Goal: Transaction & Acquisition: Purchase product/service

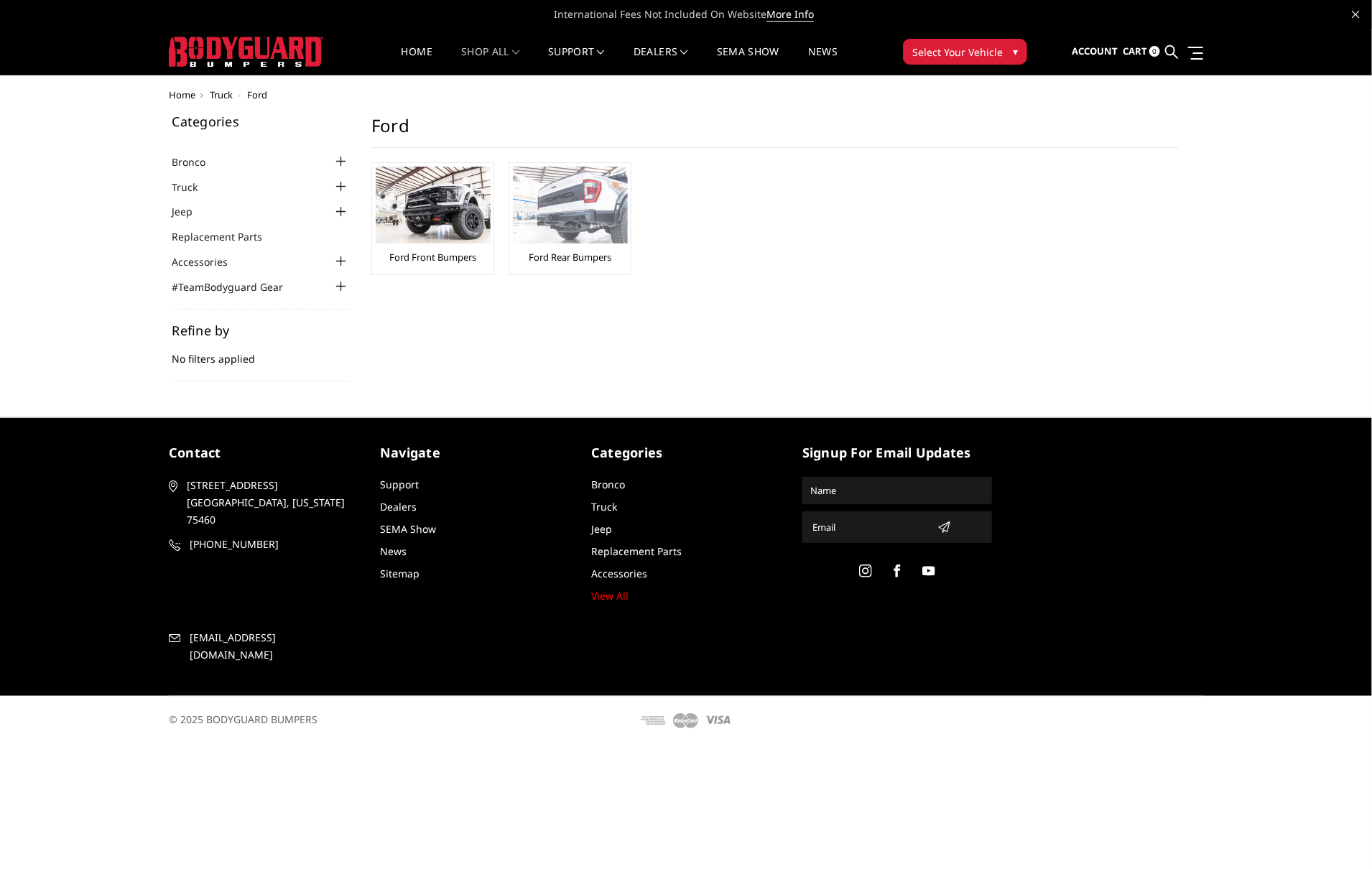
click at [575, 258] on link "Ford Rear Bumpers" at bounding box center [570, 257] width 83 height 13
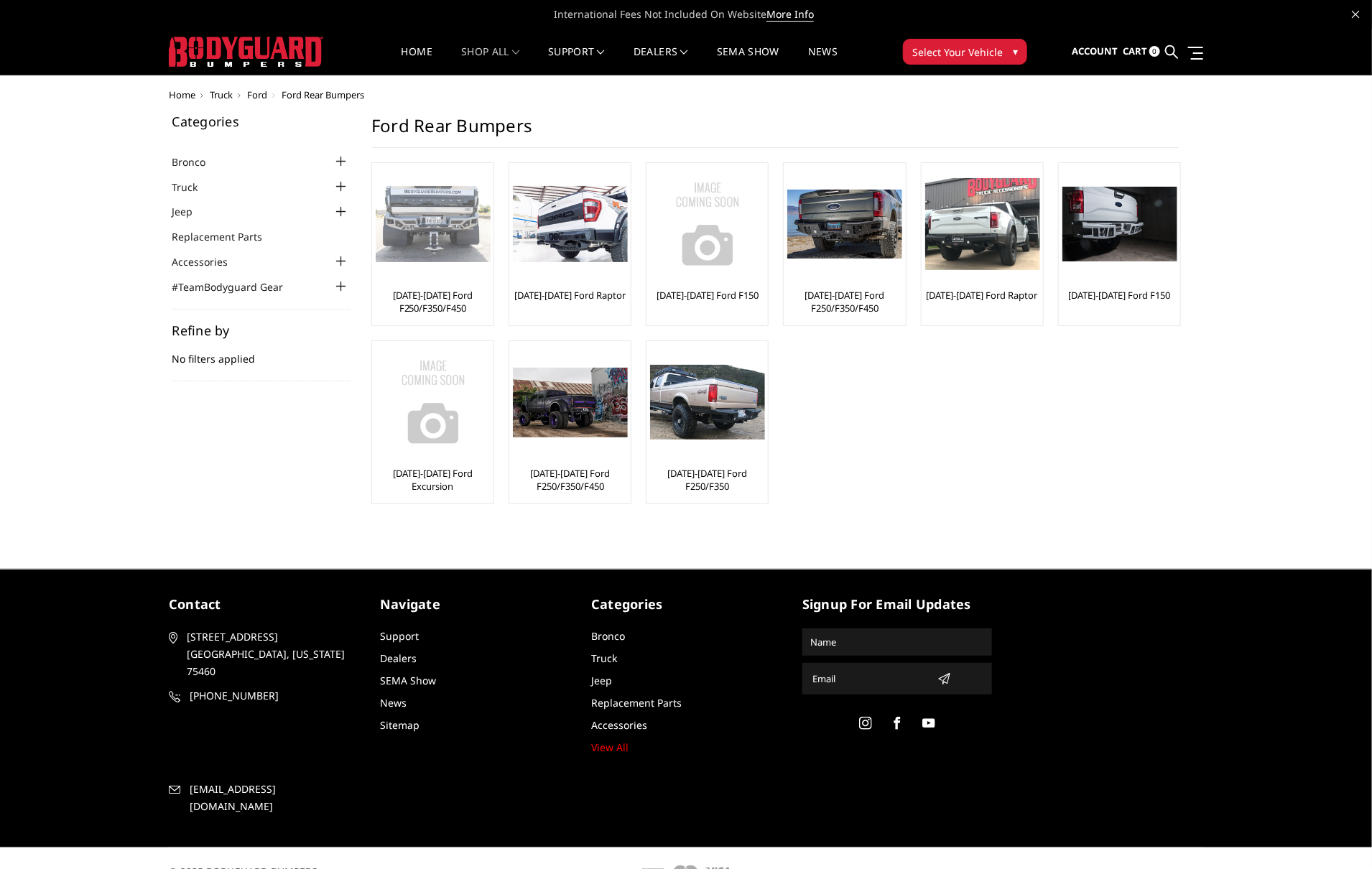
click at [427, 296] on link "[DATE]-[DATE] Ford F250/F350/F450" at bounding box center [432, 301] width 114 height 26
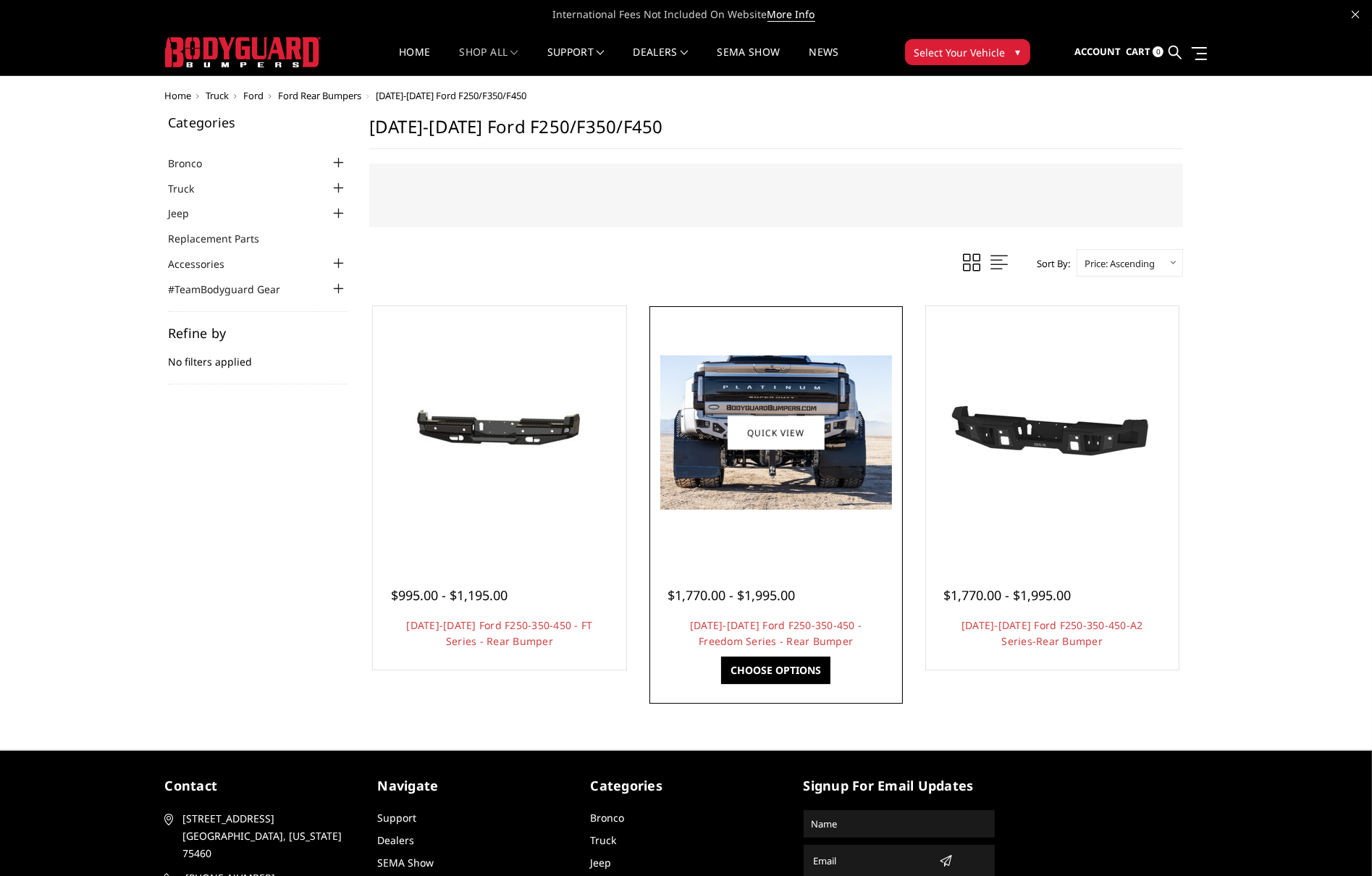
click at [792, 528] on div at bounding box center [775, 432] width 246 height 246
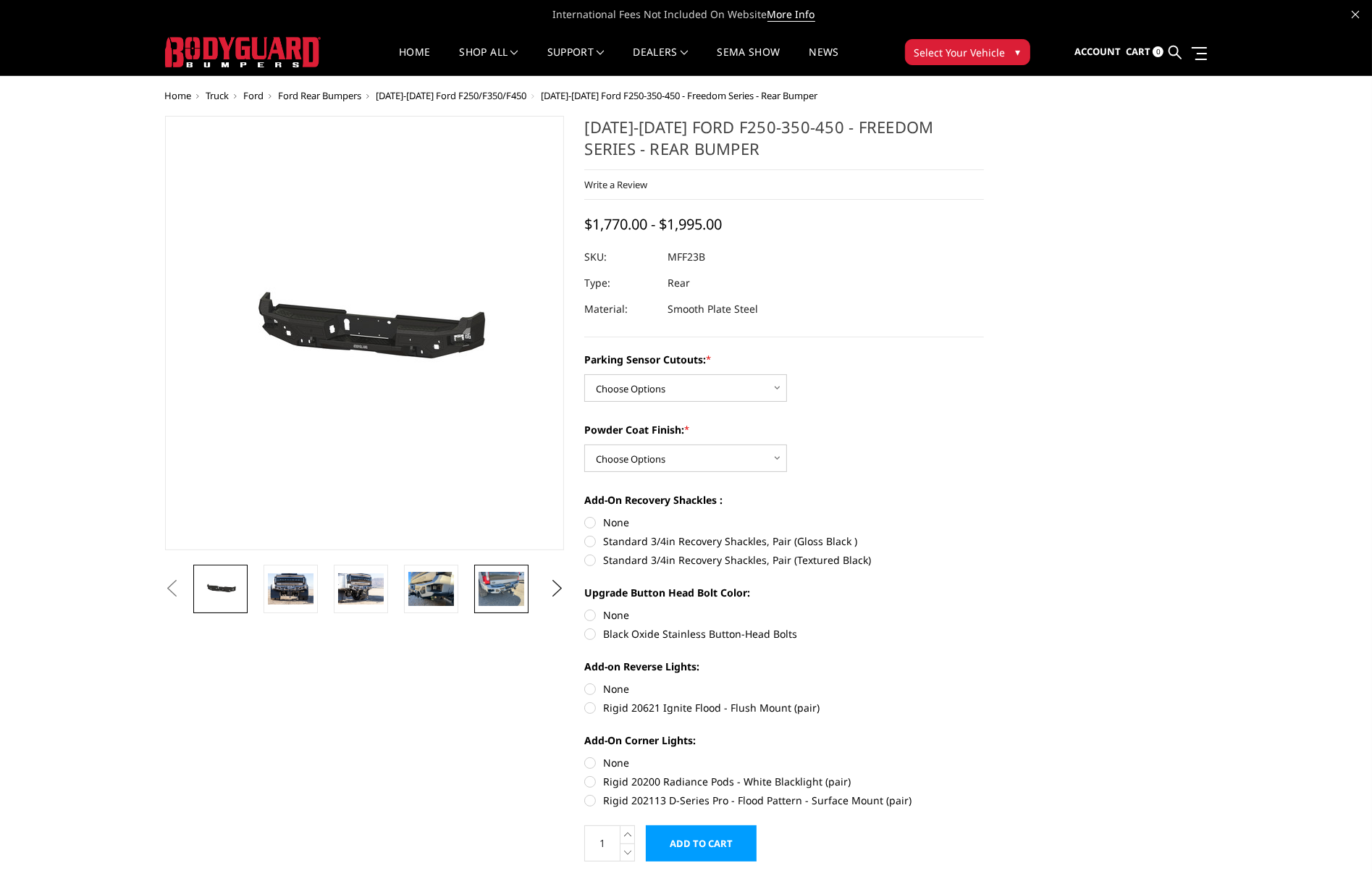
click at [492, 589] on img at bounding box center [501, 589] width 46 height 34
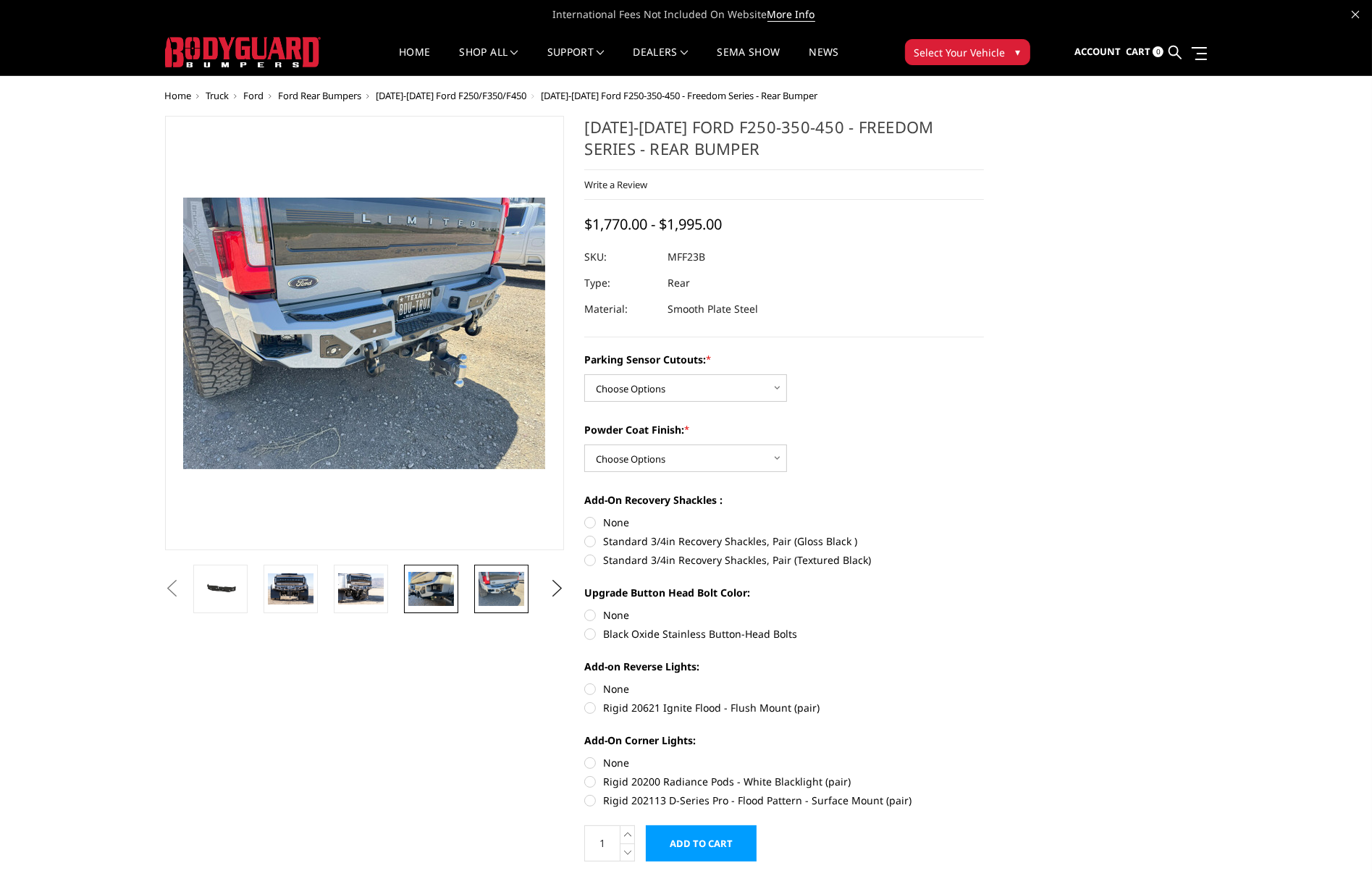
click at [432, 586] on img at bounding box center [432, 589] width 46 height 34
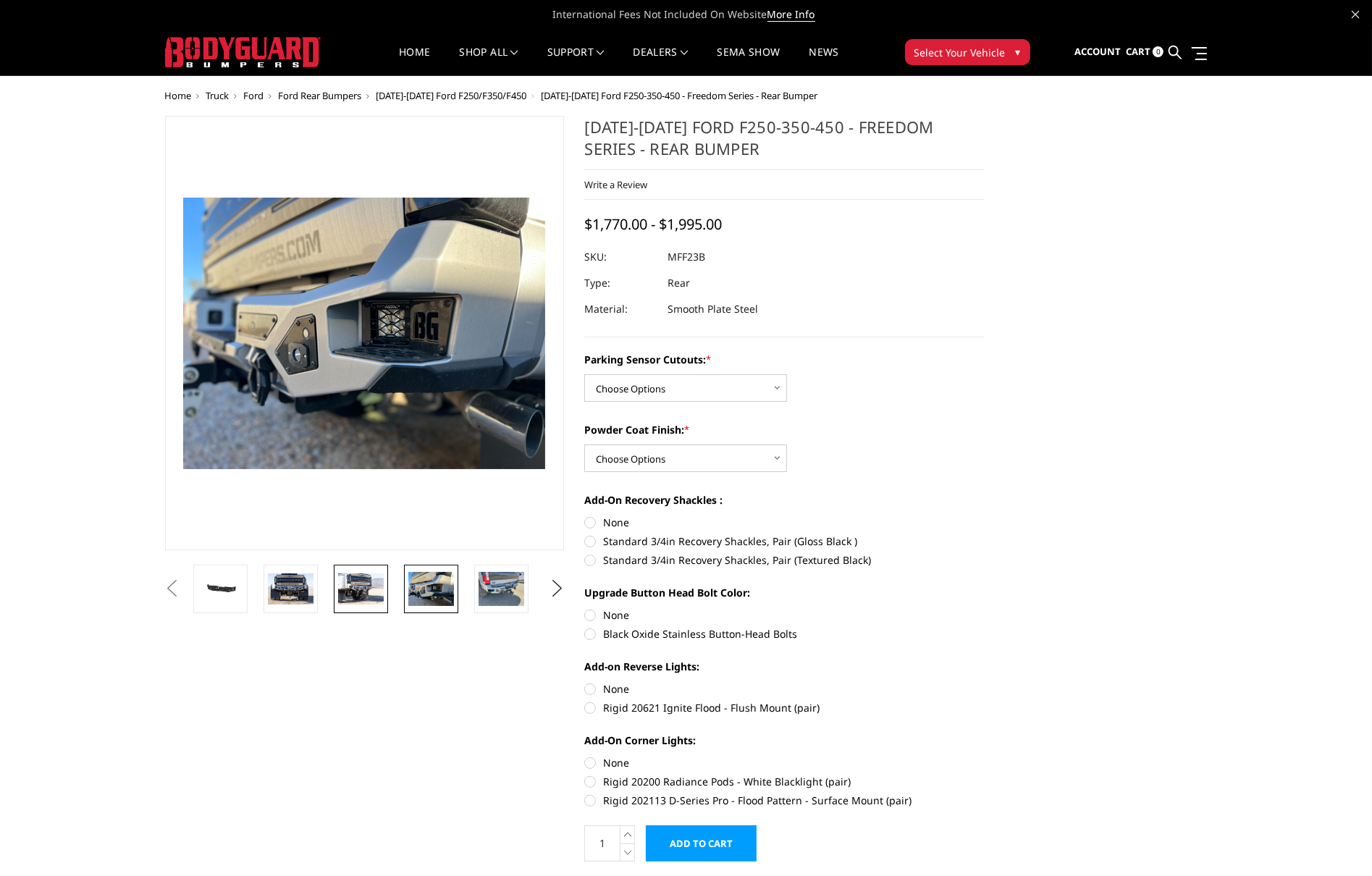
click at [378, 584] on img at bounding box center [361, 589] width 46 height 31
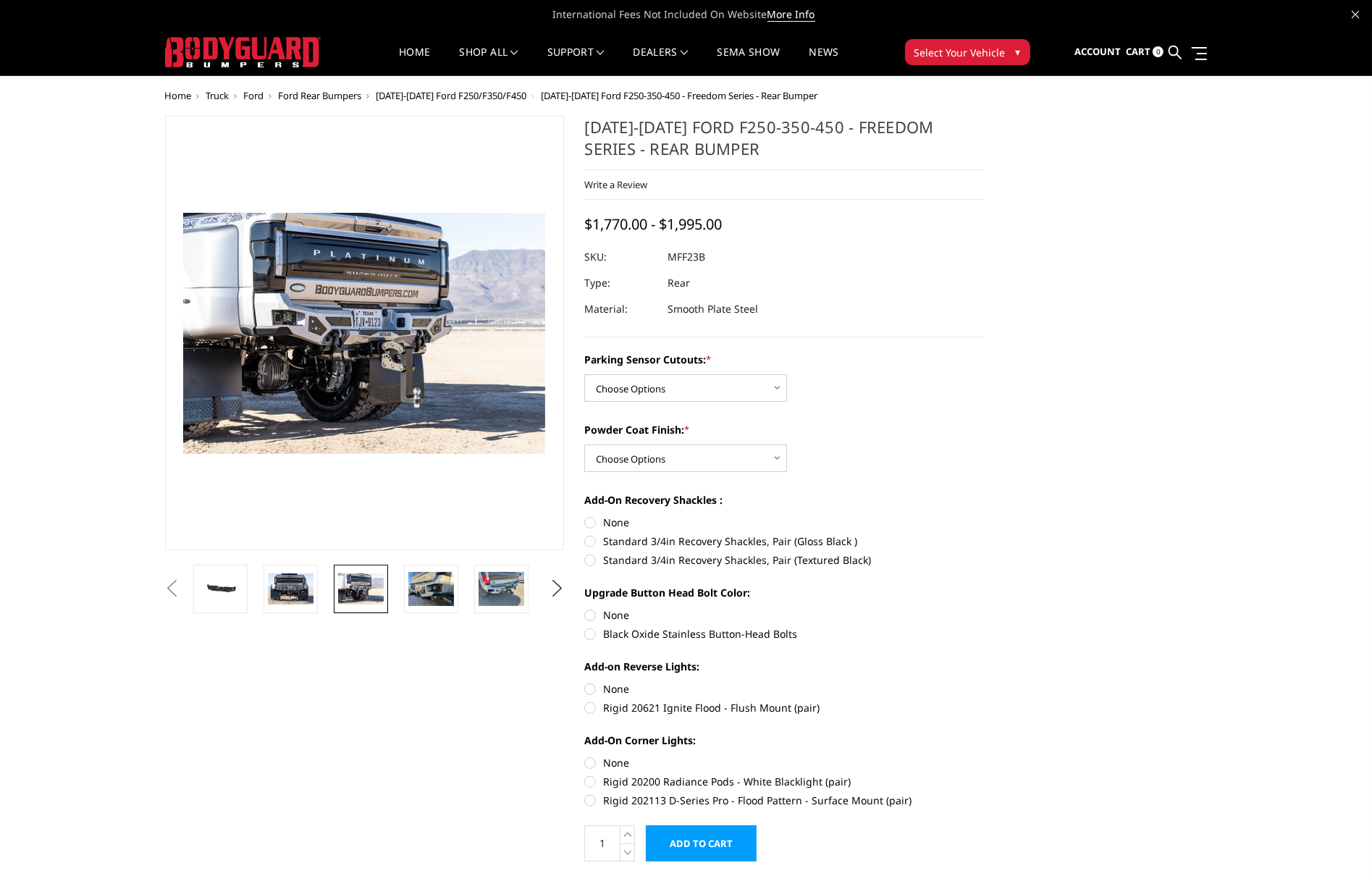
click at [340, 584] on img at bounding box center [361, 589] width 46 height 31
click at [300, 584] on img at bounding box center [291, 589] width 46 height 31
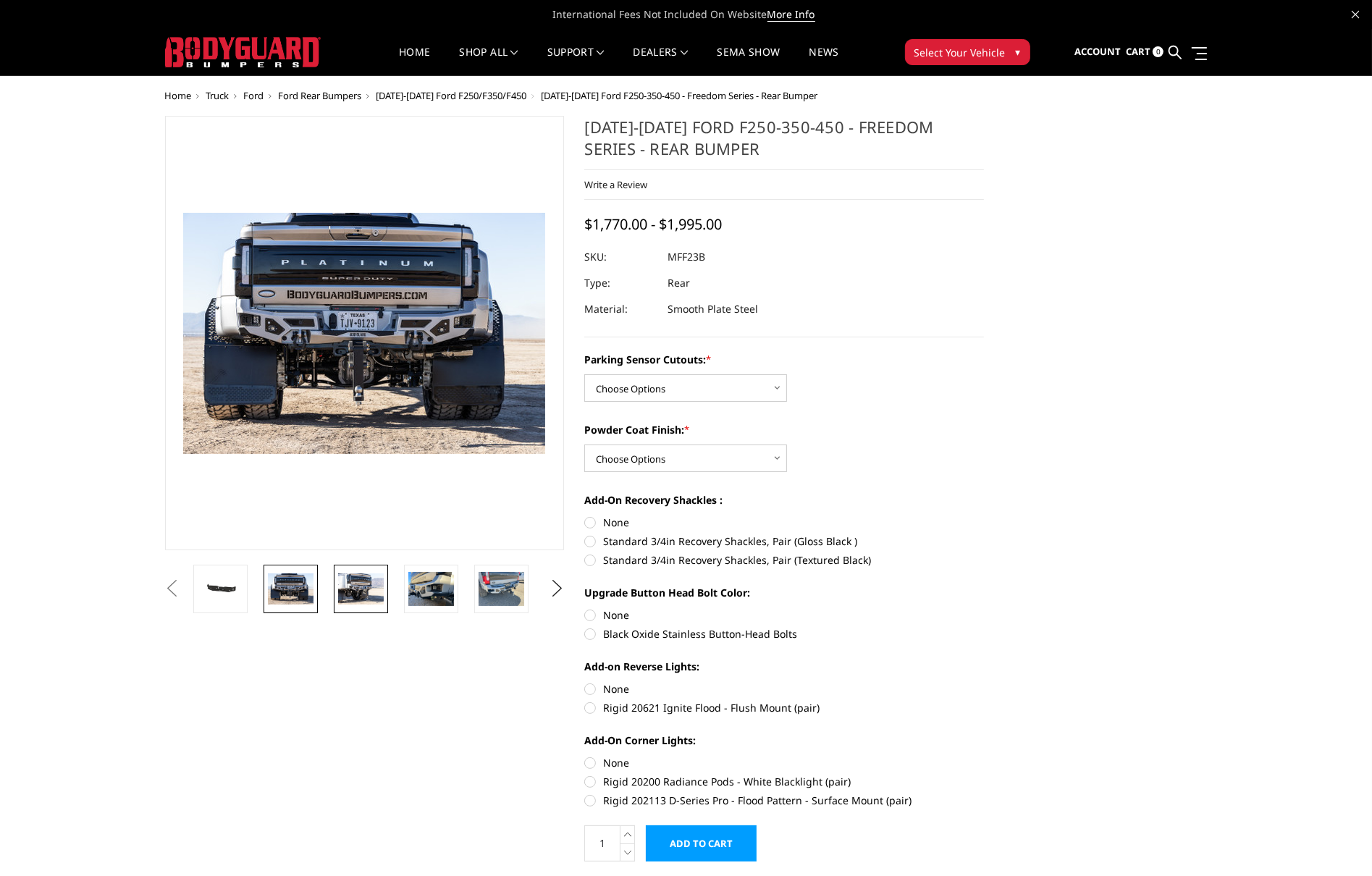
click at [363, 593] on img at bounding box center [361, 589] width 46 height 31
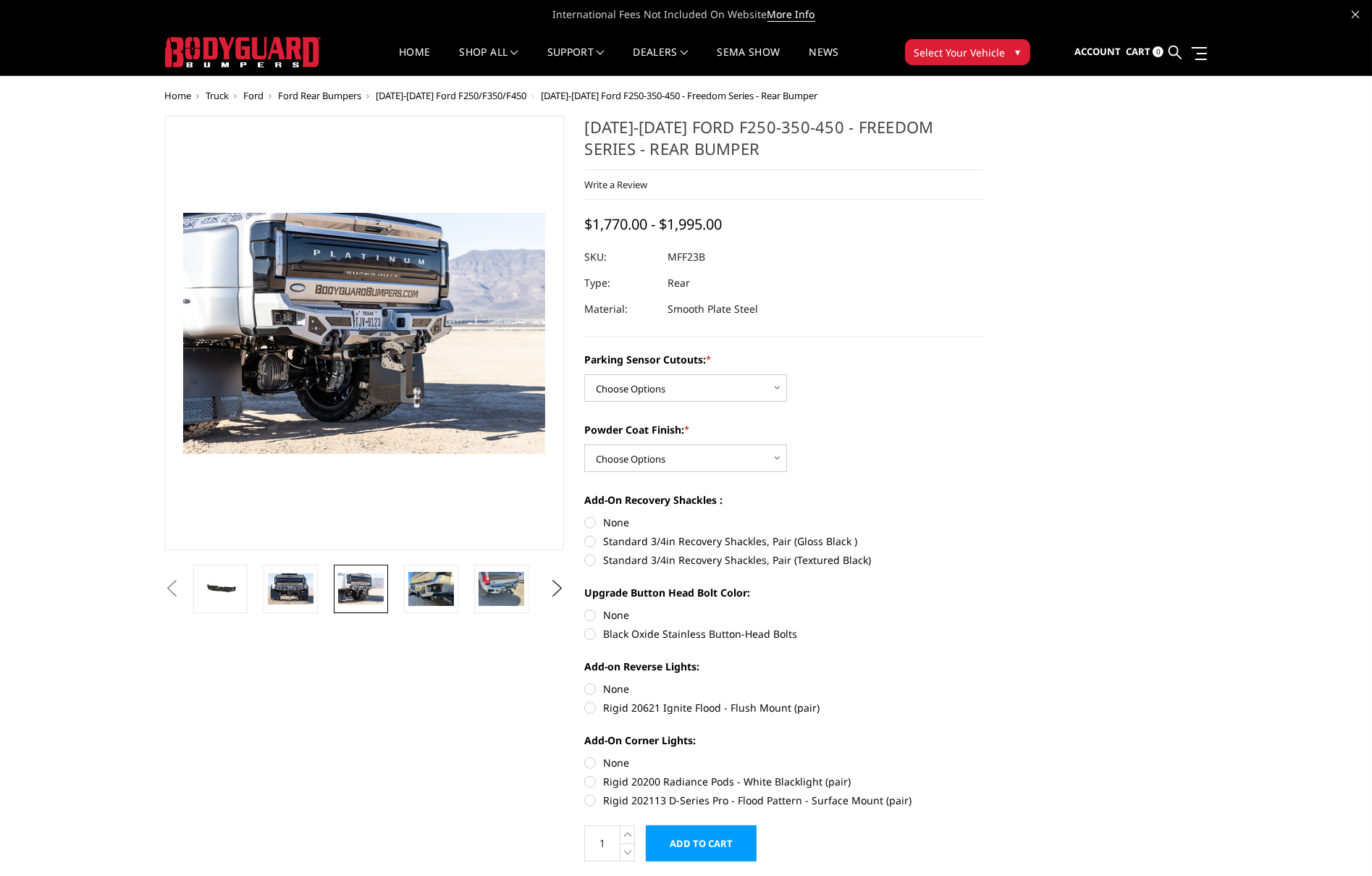
click at [331, 591] on li at bounding box center [366, 588] width 71 height 49
click at [298, 588] on img at bounding box center [291, 589] width 46 height 31
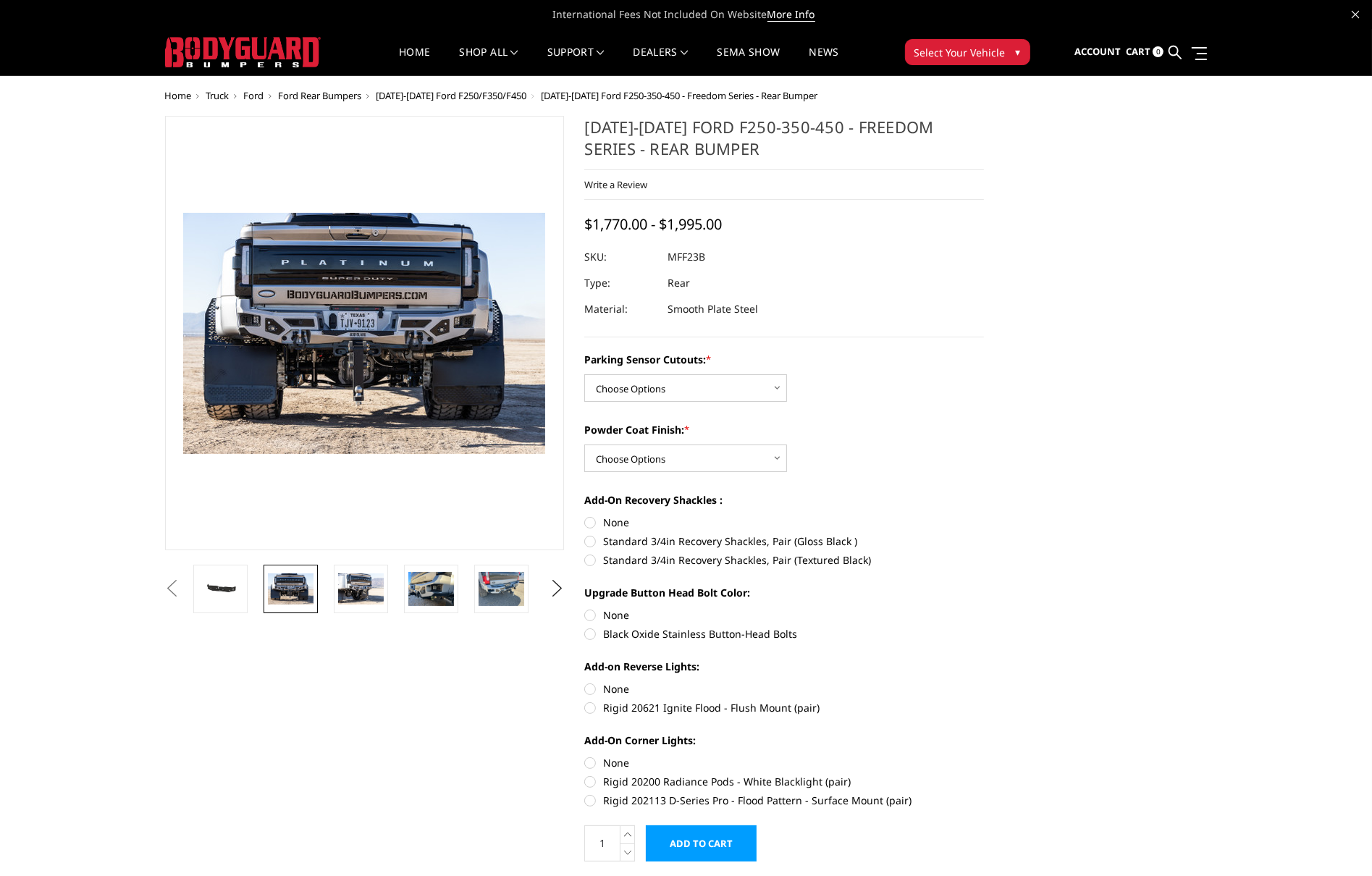
click at [259, 587] on li at bounding box center [226, 588] width 71 height 49
click at [232, 581] on img at bounding box center [220, 590] width 46 height 22
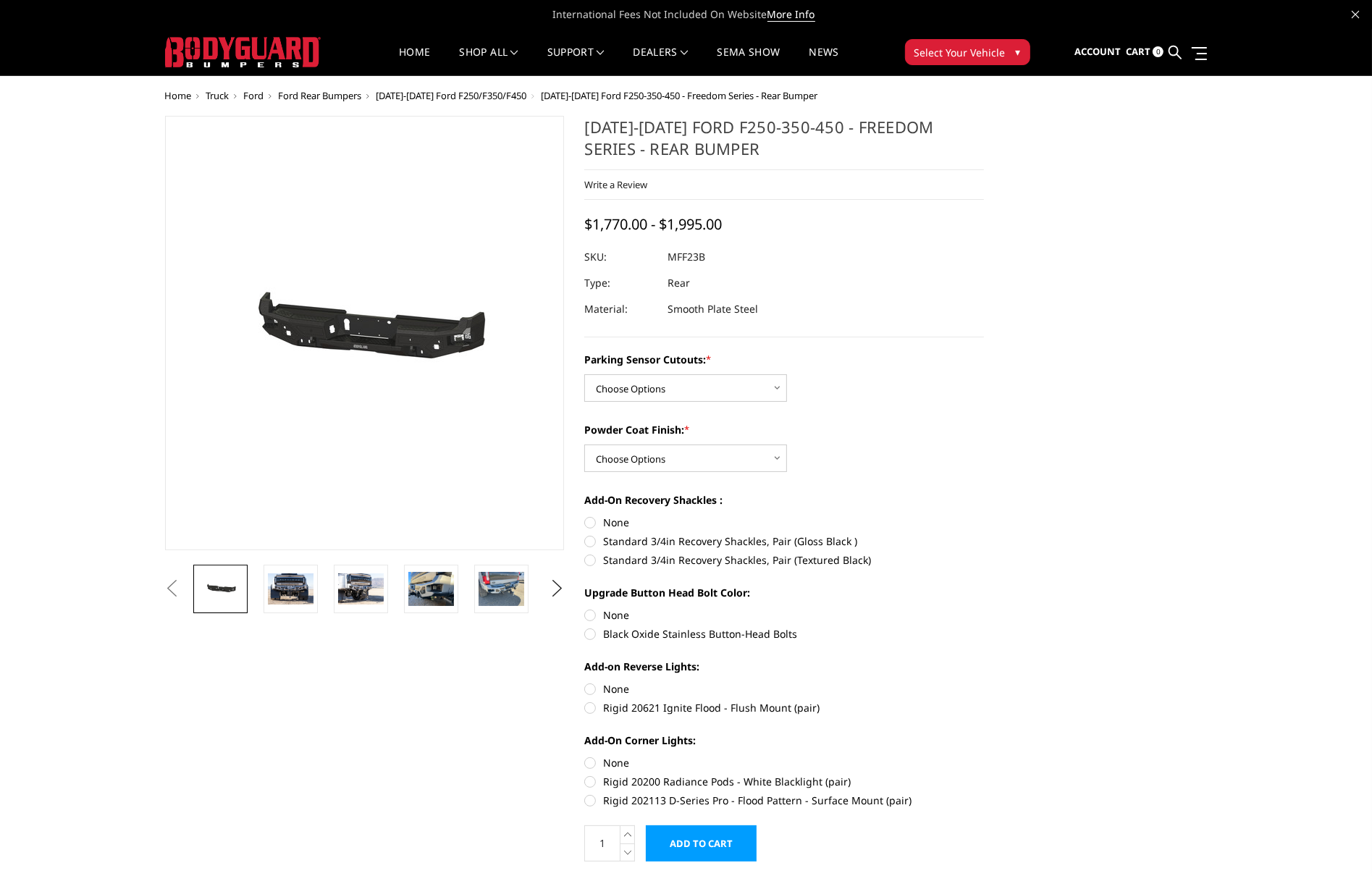
click at [183, 583] on button "Previous" at bounding box center [173, 589] width 22 height 22
click at [176, 585] on button "Previous" at bounding box center [173, 589] width 22 height 22
click at [548, 585] on button "Next" at bounding box center [557, 589] width 22 height 22
click at [552, 587] on button "Next" at bounding box center [557, 589] width 22 height 22
click at [366, 575] on img at bounding box center [361, 589] width 46 height 34
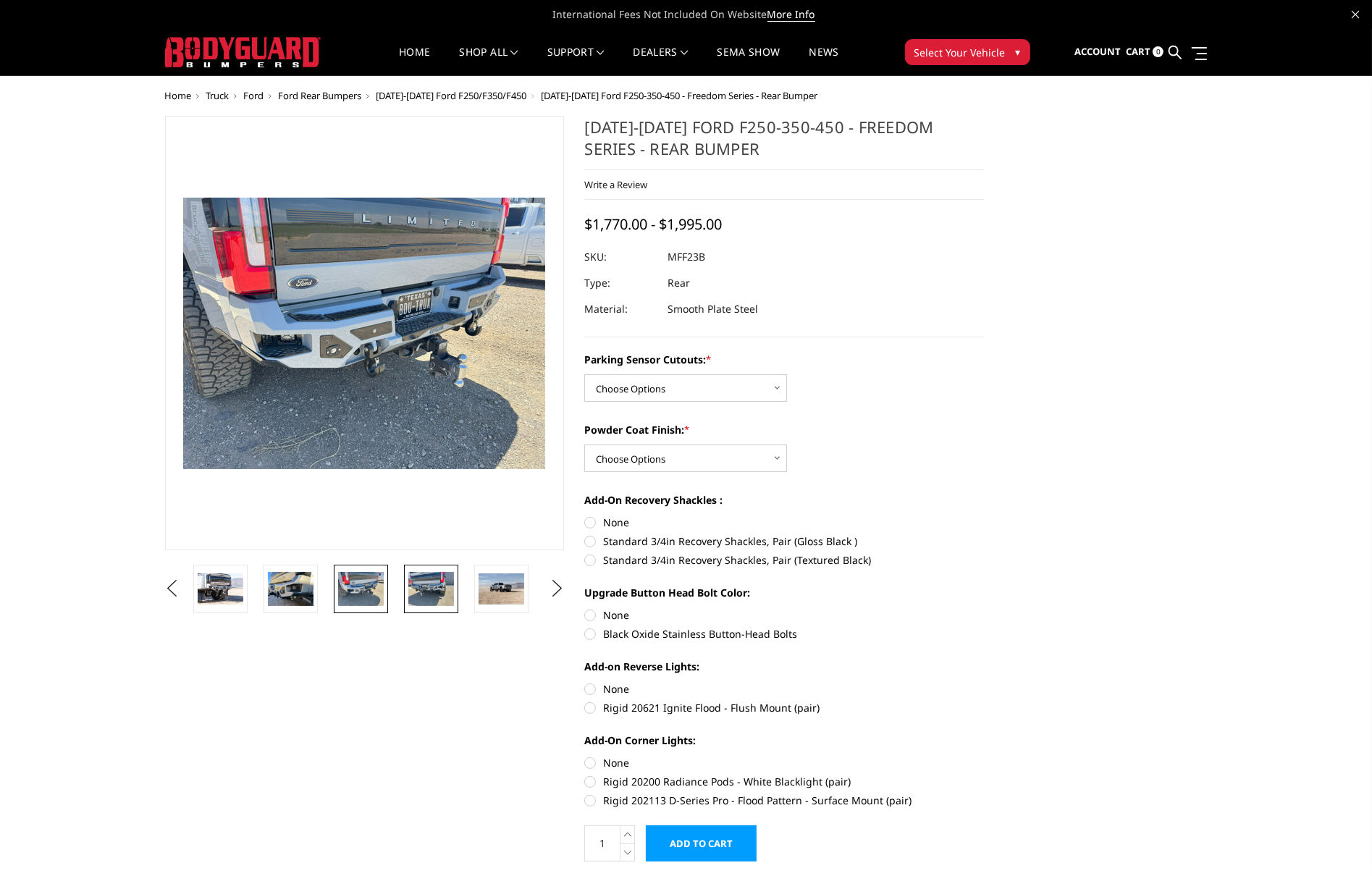
click at [419, 587] on img at bounding box center [432, 589] width 46 height 34
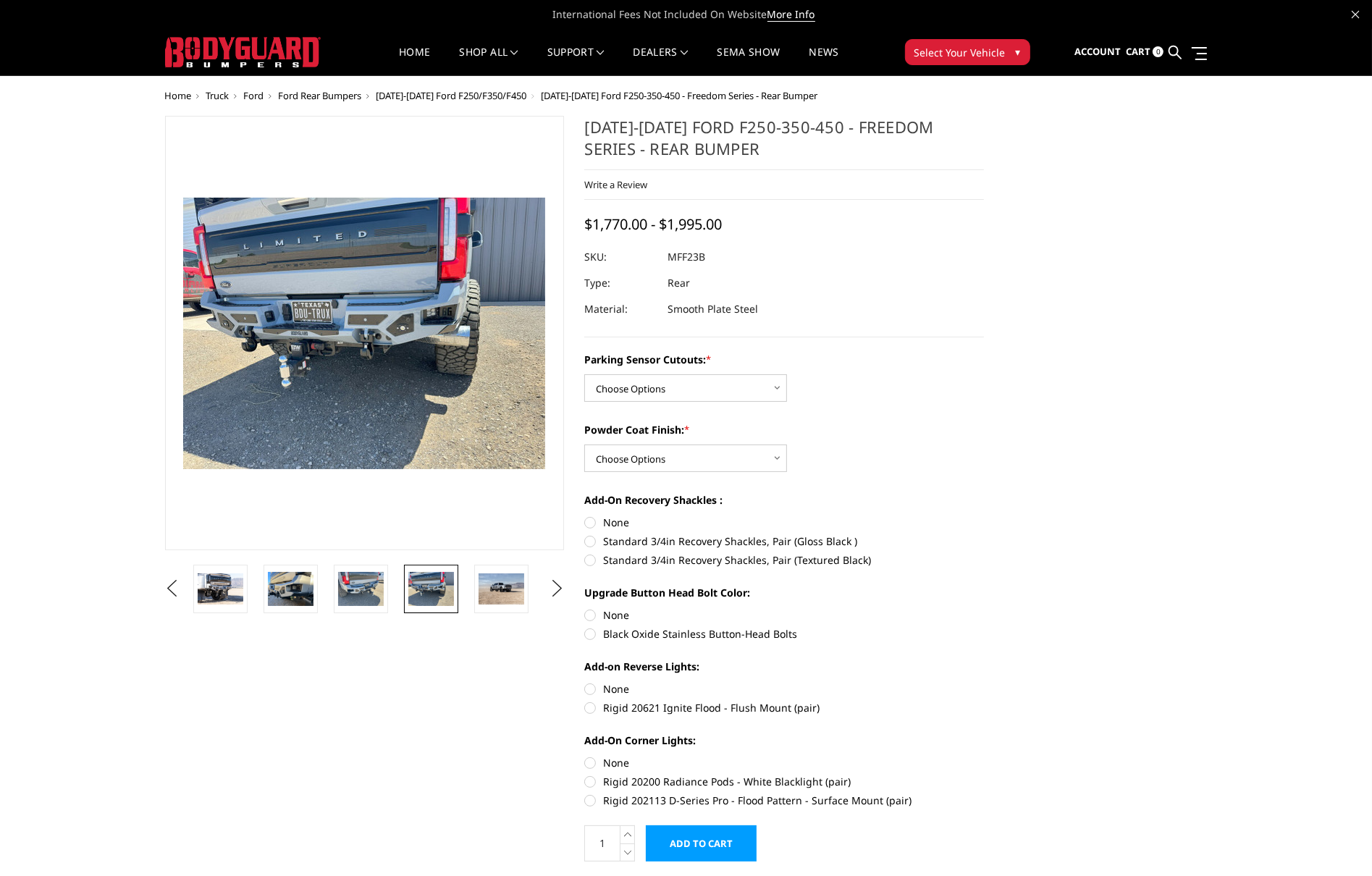
click at [446, 588] on img at bounding box center [432, 589] width 46 height 34
click at [501, 589] on img at bounding box center [501, 589] width 46 height 31
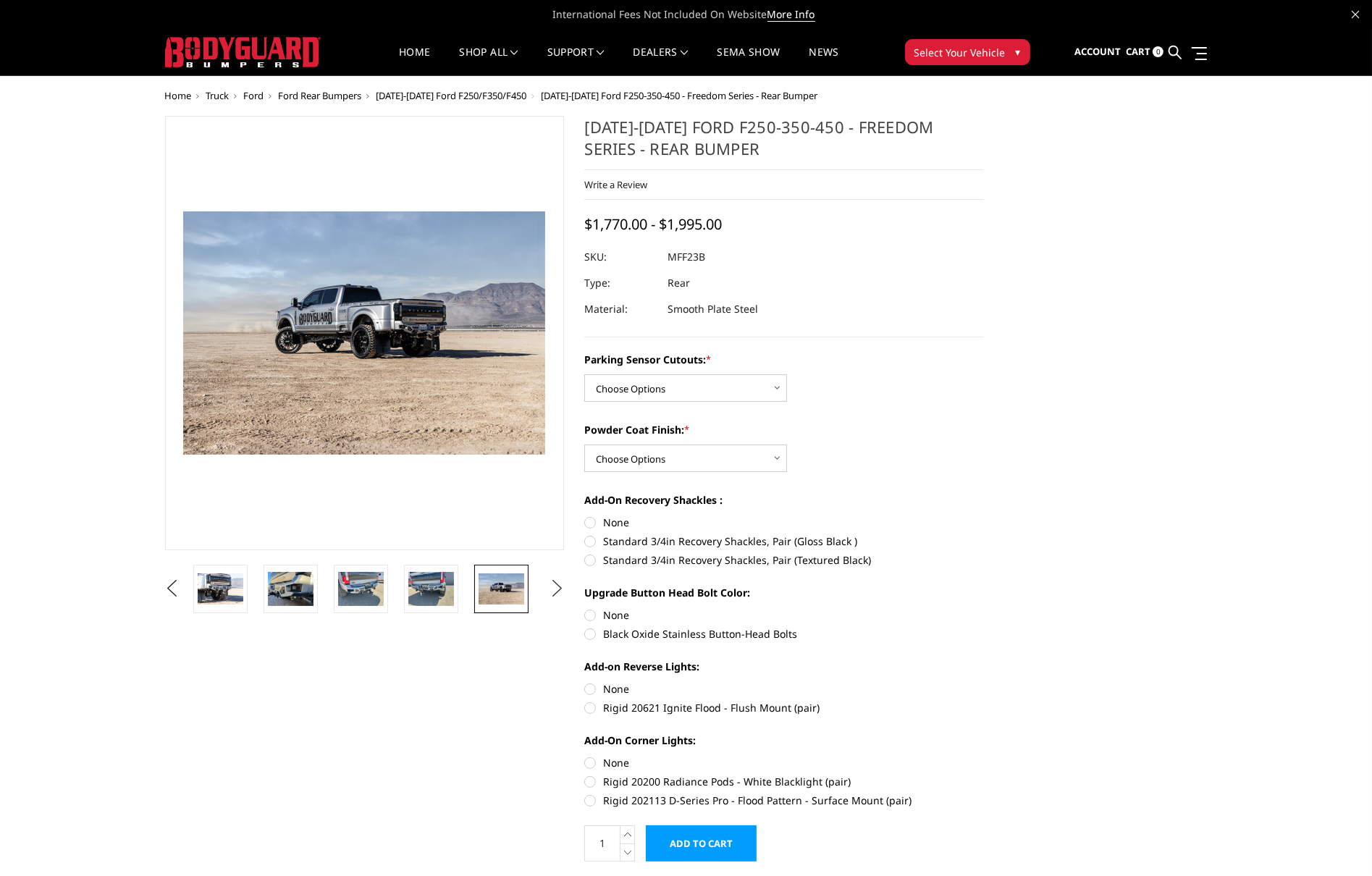
click at [550, 587] on button "Next" at bounding box center [557, 589] width 22 height 22
click at [495, 590] on img at bounding box center [501, 589] width 46 height 31
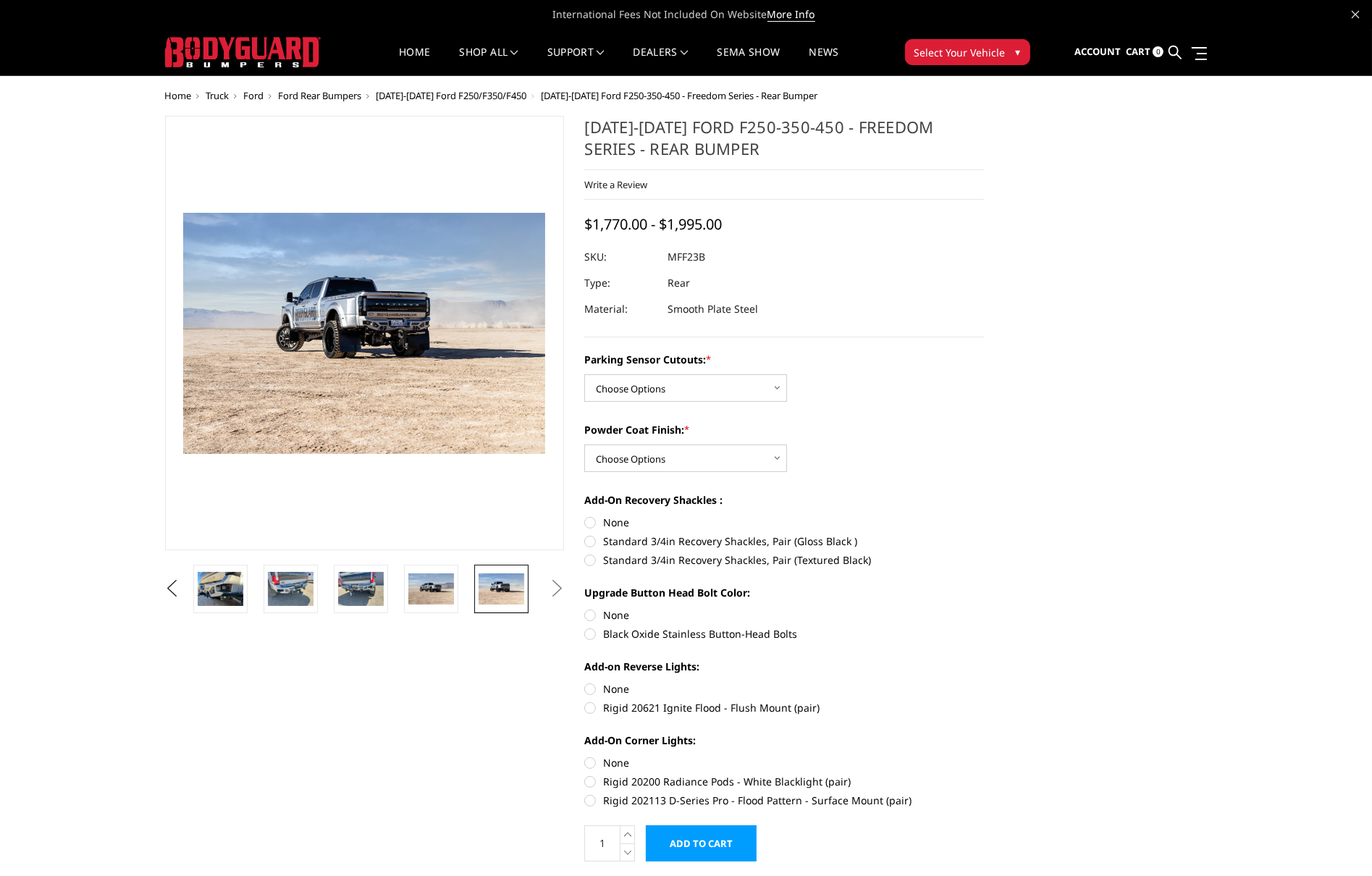
click at [550, 587] on button "Next" at bounding box center [557, 589] width 22 height 22
click at [434, 589] on img at bounding box center [432, 589] width 46 height 31
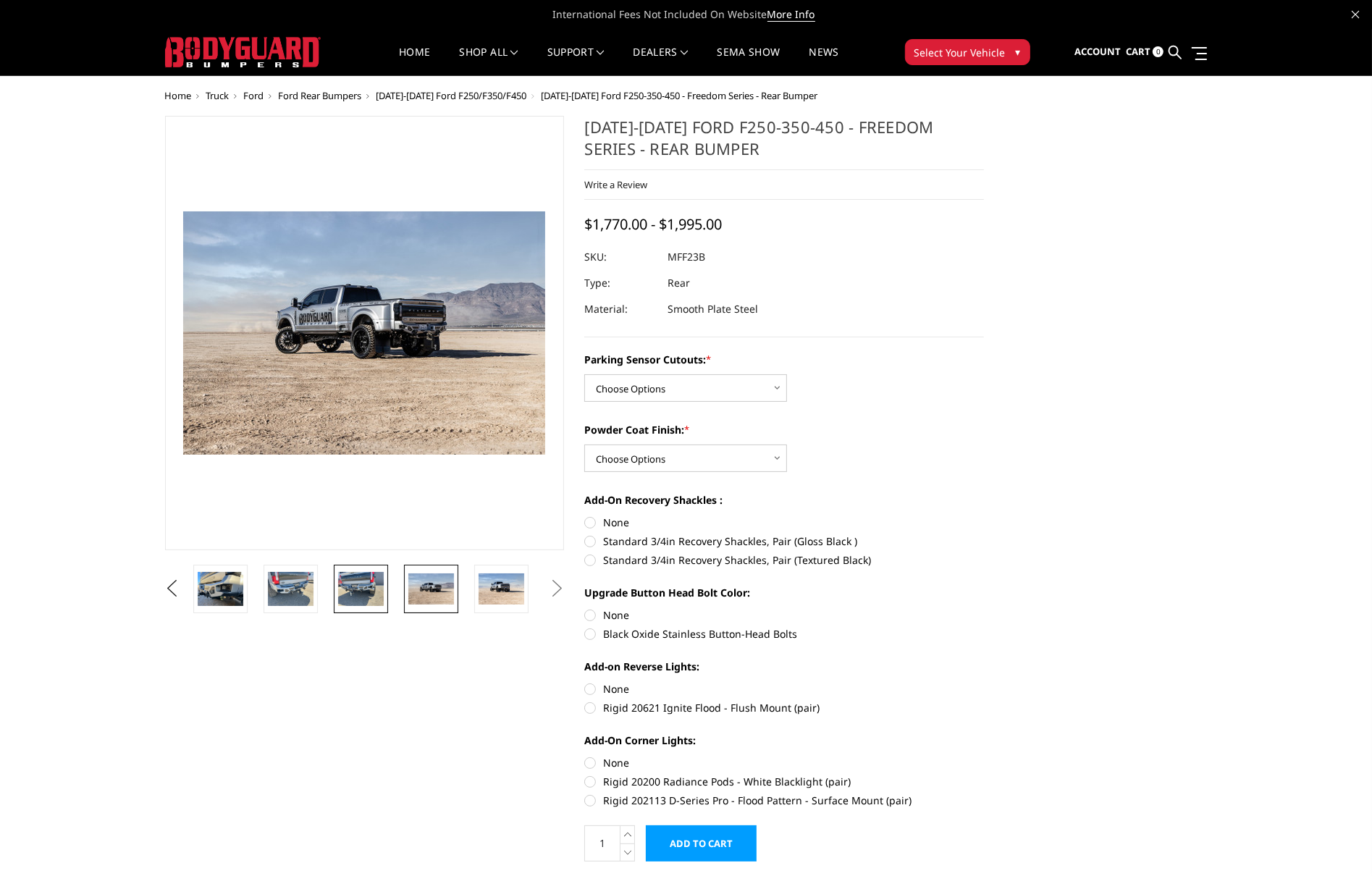
click at [375, 584] on img at bounding box center [361, 589] width 46 height 34
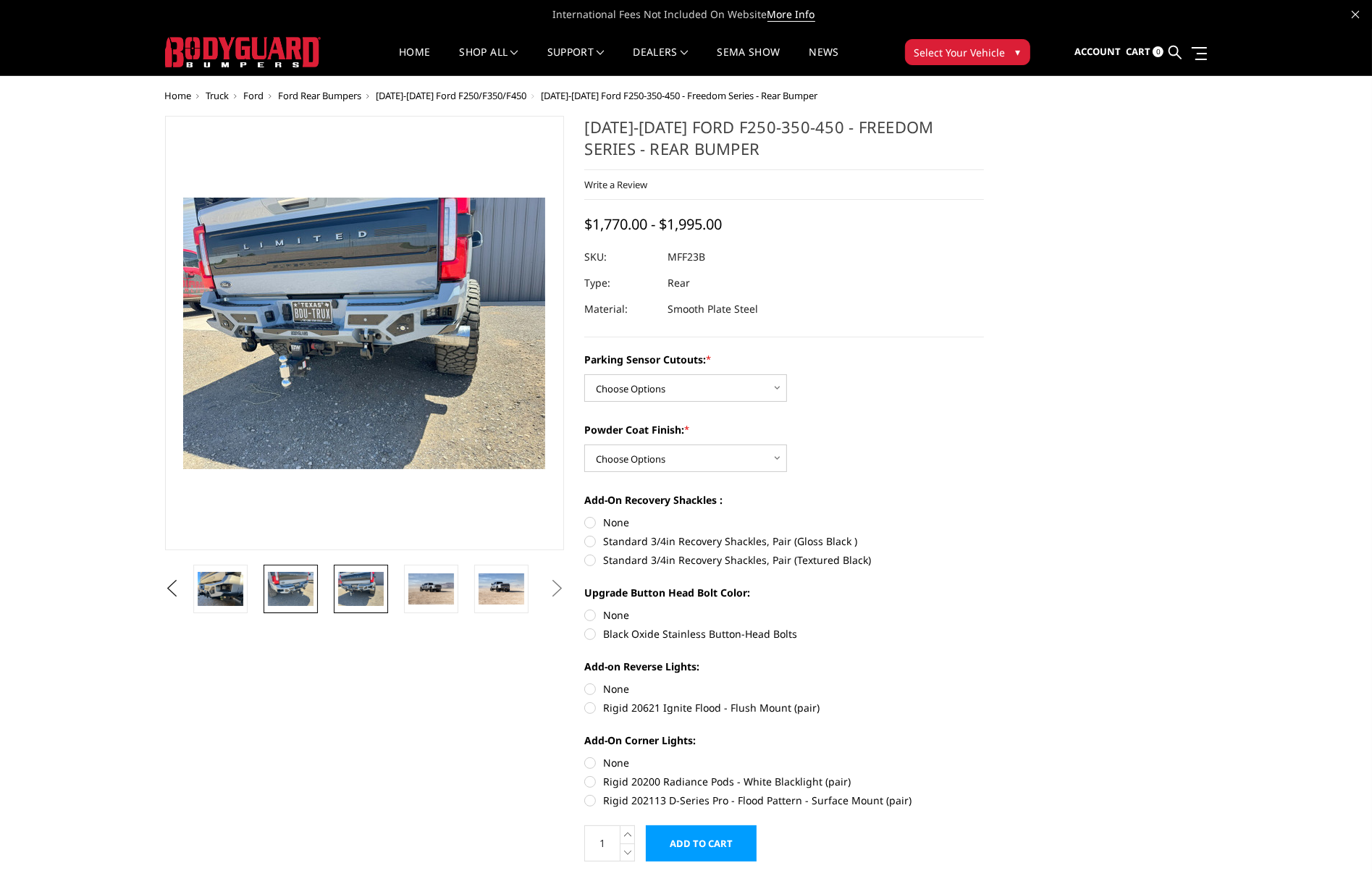
click at [314, 584] on link at bounding box center [291, 588] width 54 height 49
